Goal: Go to known website: Access a specific website the user already knows

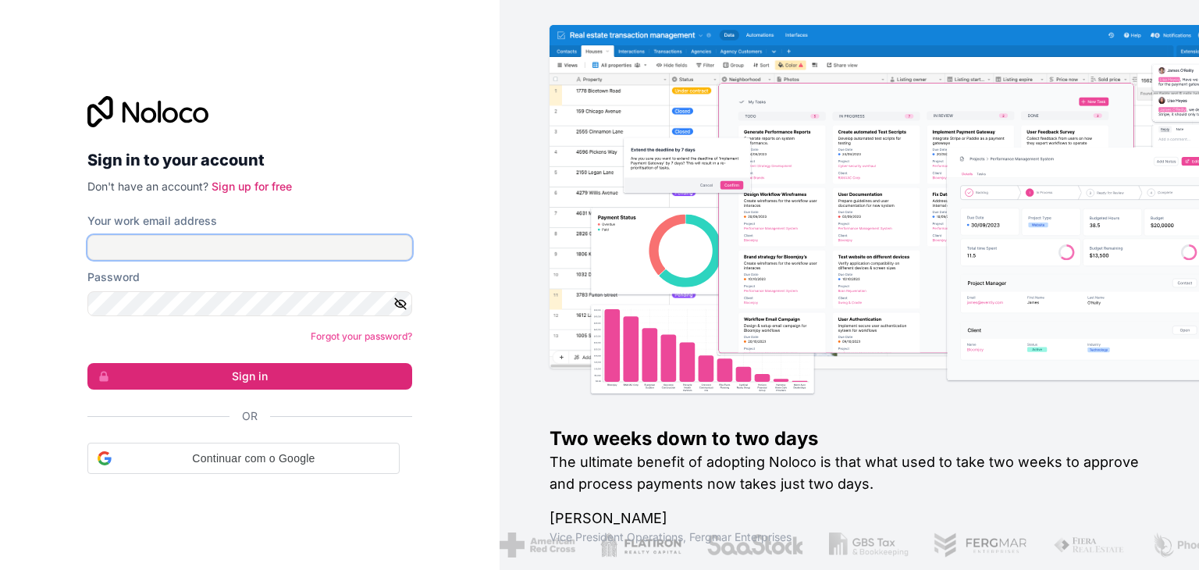
click at [265, 247] on input "Your work email address" at bounding box center [249, 247] width 325 height 25
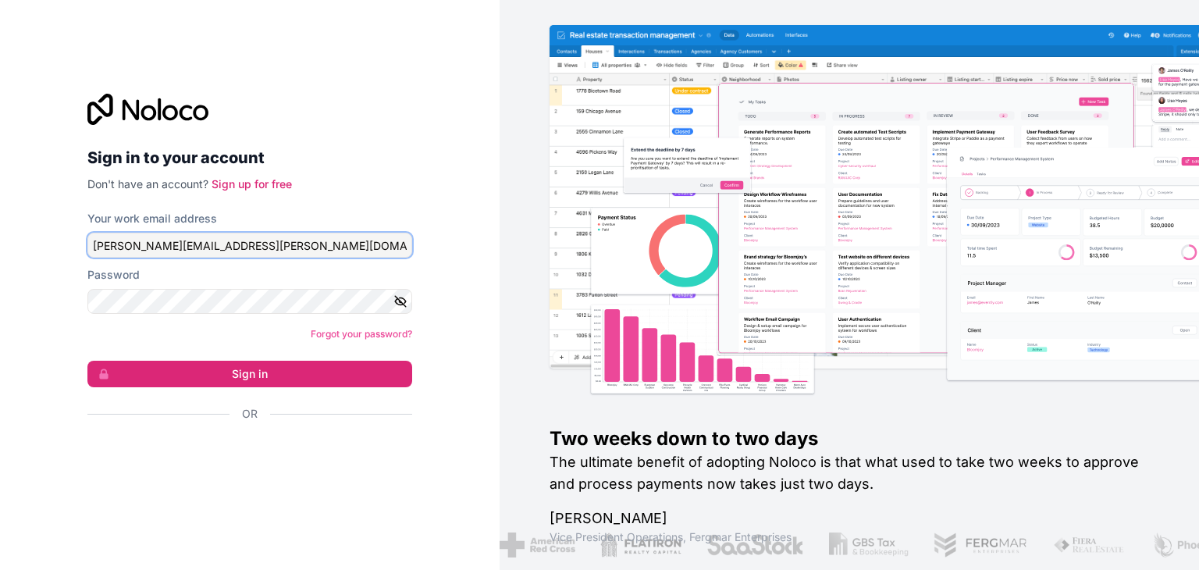
type input "[PERSON_NAME][EMAIL_ADDRESS][PERSON_NAME][DOMAIN_NAME]"
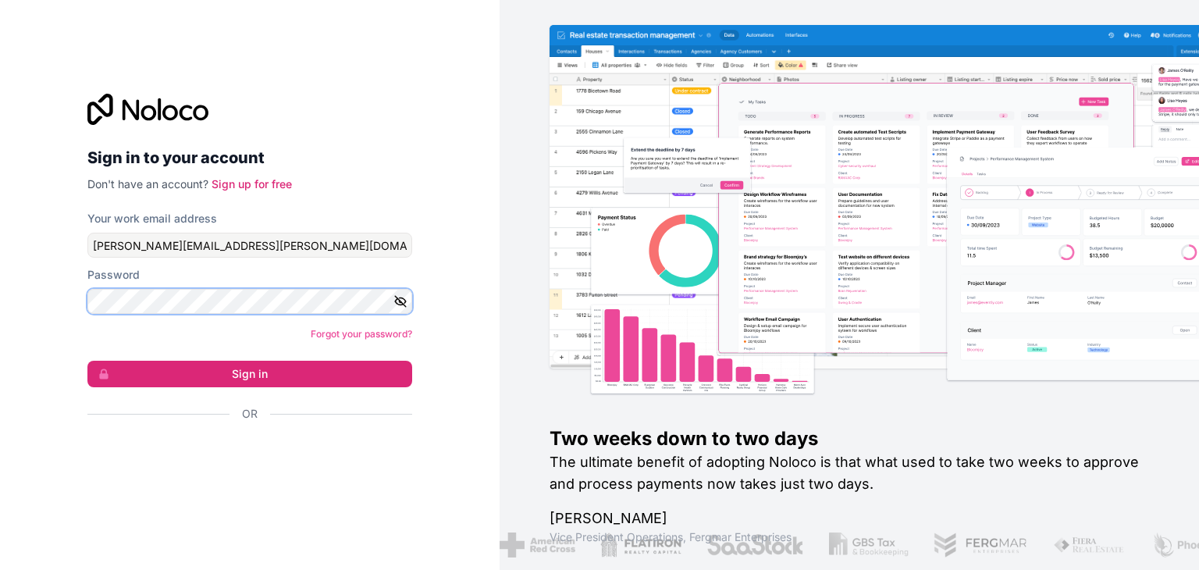
click at [87, 361] on button "Sign in" at bounding box center [249, 374] width 325 height 27
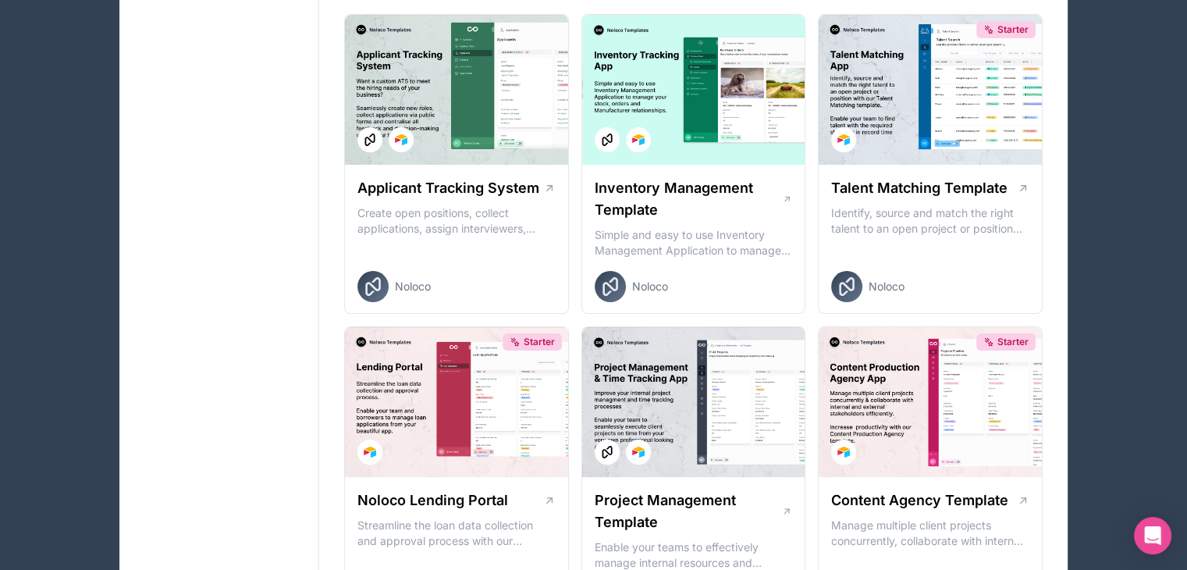
scroll to position [143, 0]
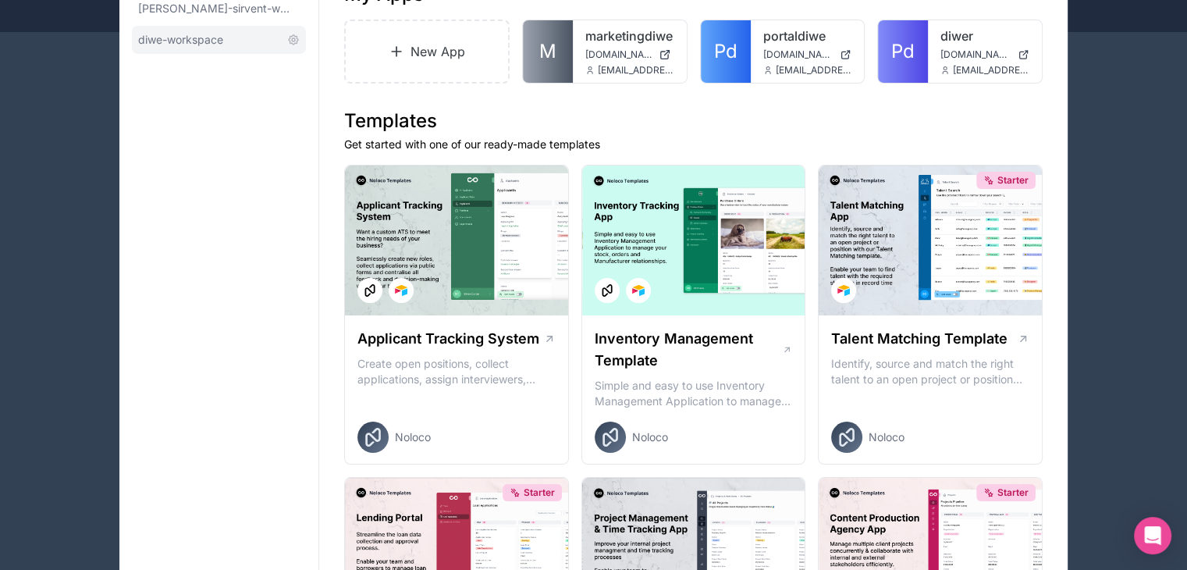
click at [229, 41] on link "diwe-workspace" at bounding box center [219, 40] width 174 height 28
click at [197, 41] on span "diwe-workspace" at bounding box center [180, 40] width 85 height 16
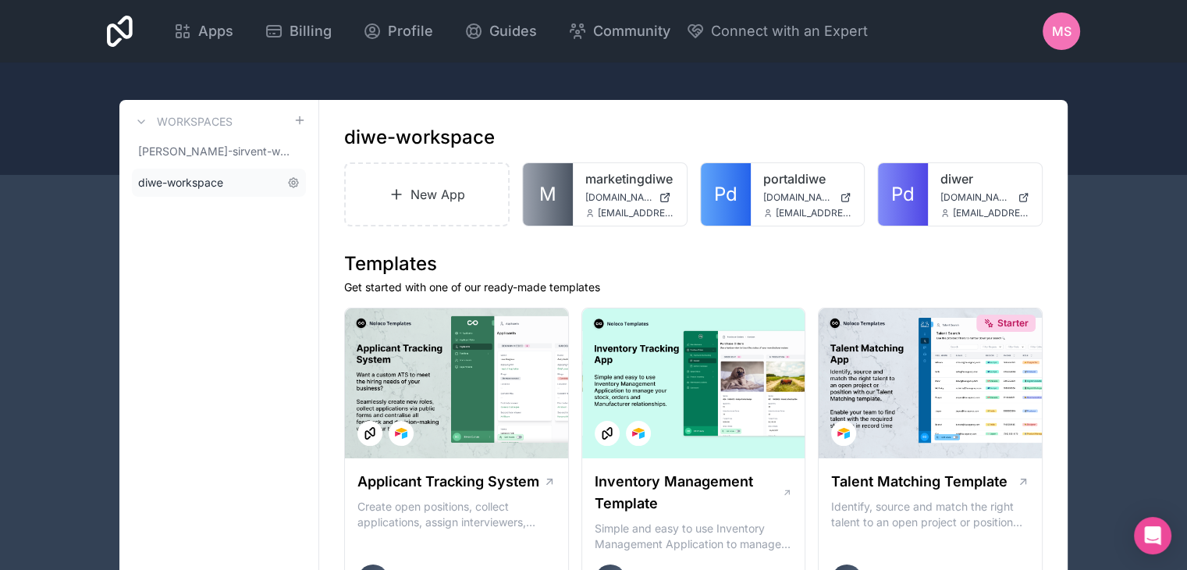
click at [190, 185] on span "diwe-workspace" at bounding box center [180, 183] width 85 height 16
click at [190, 183] on span "diwe-workspace" at bounding box center [180, 183] width 85 height 16
drag, startPoint x: 190, startPoint y: 183, endPoint x: 231, endPoint y: 176, distance: 41.2
click at [203, 179] on span "diwe-workspace" at bounding box center [180, 183] width 85 height 16
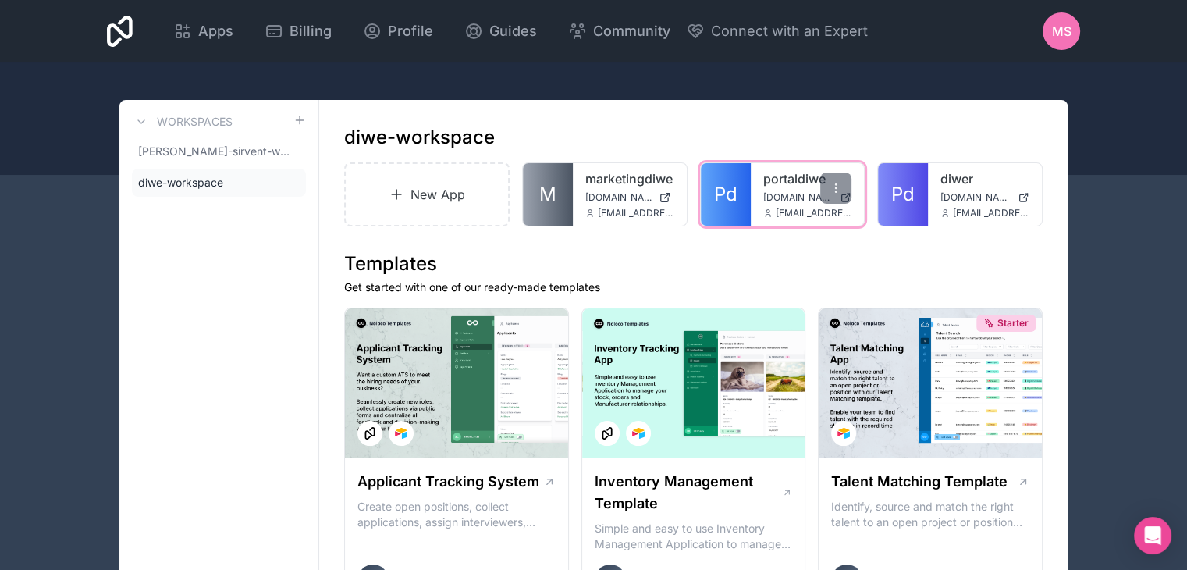
click at [751, 188] on div "portaldiwe [DOMAIN_NAME] [DOMAIN_NAME][EMAIL_ADDRESS][DOMAIN_NAME]" at bounding box center [808, 194] width 114 height 62
click at [714, 182] on span "Pd" at bounding box center [725, 194] width 23 height 25
